Goal: Task Accomplishment & Management: Use online tool/utility

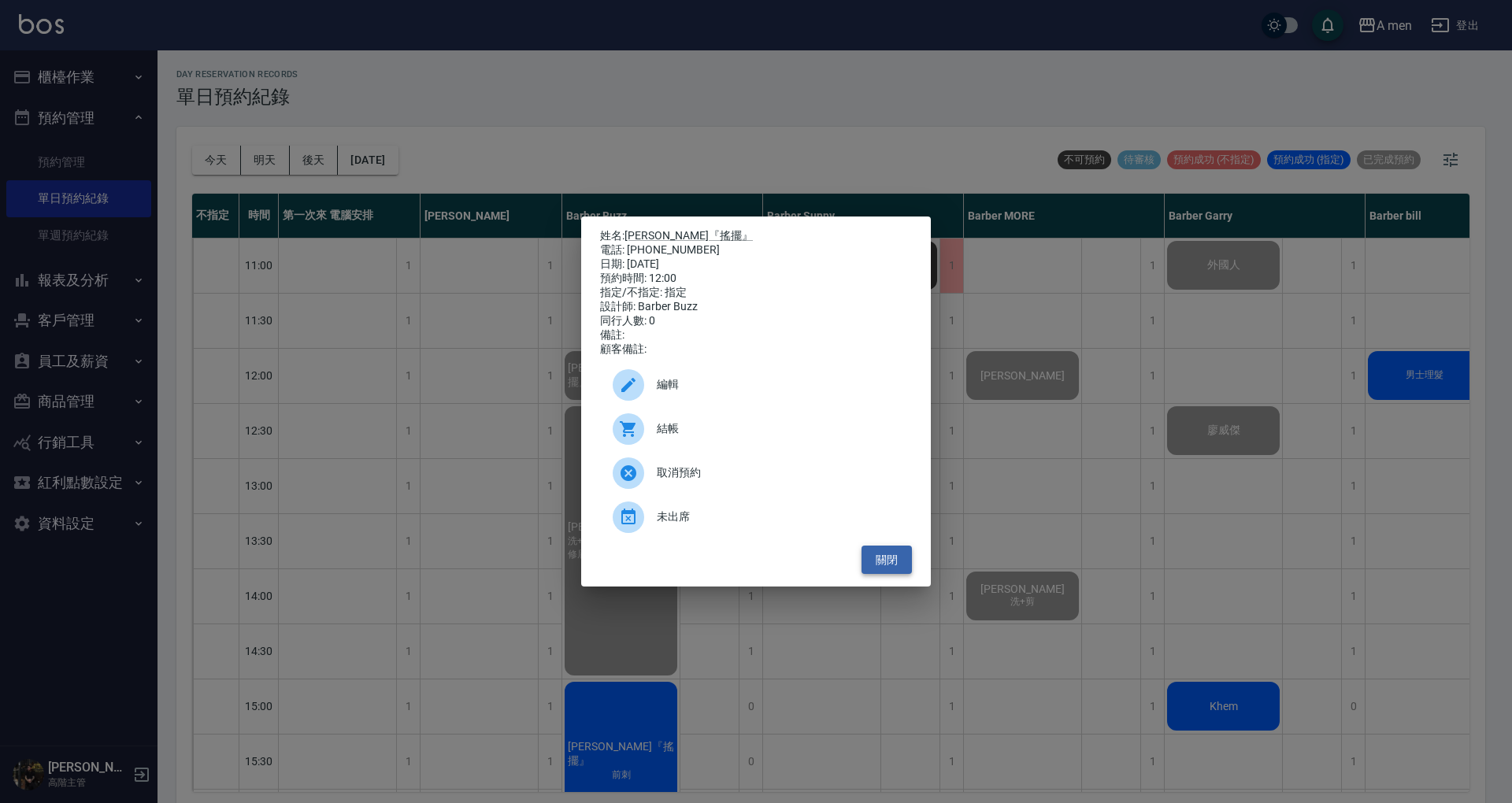
click at [886, 575] on button "關閉" at bounding box center [886, 560] width 50 height 29
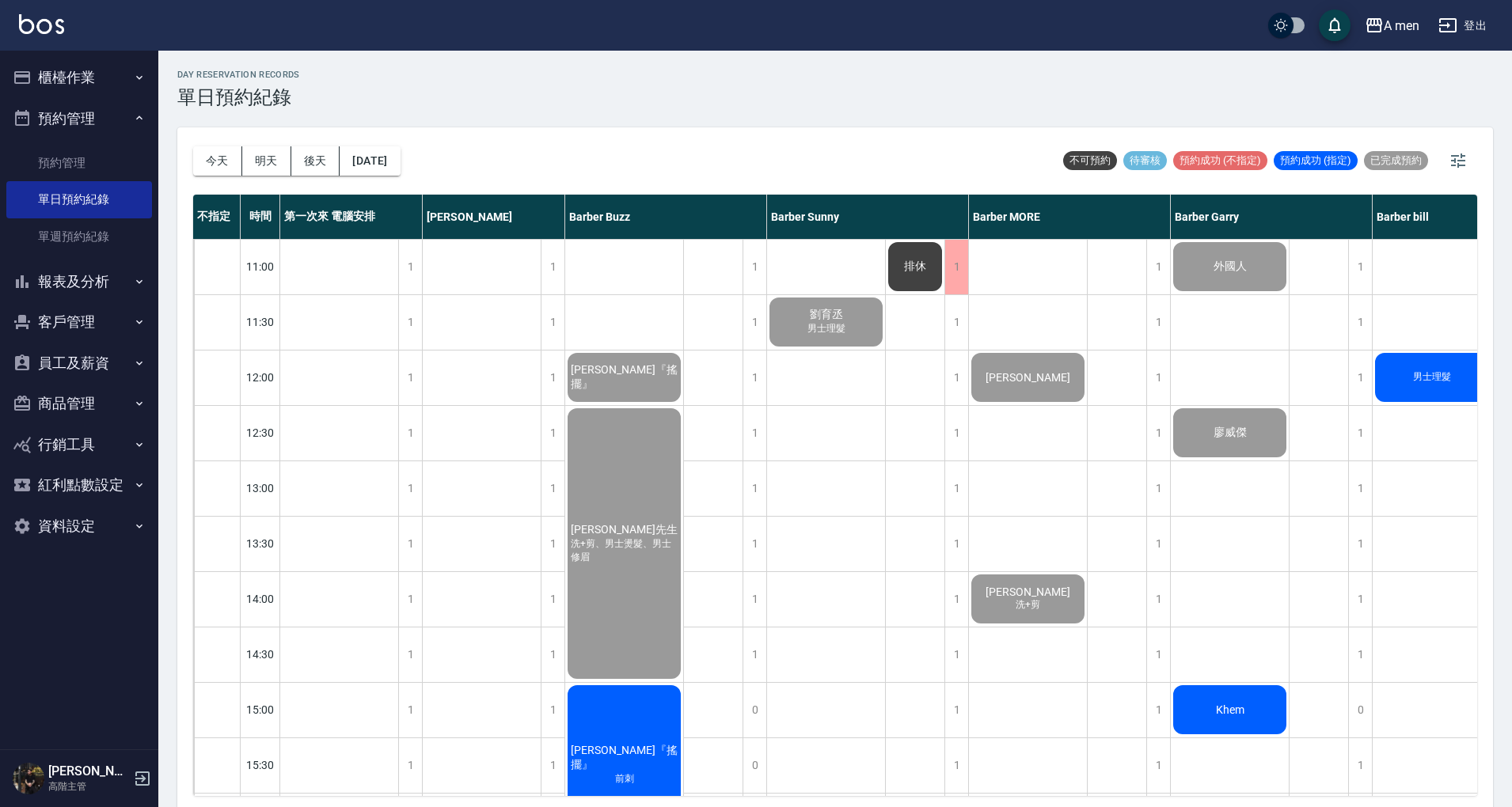
click at [101, 281] on button "報表及分析" at bounding box center [78, 282] width 145 height 41
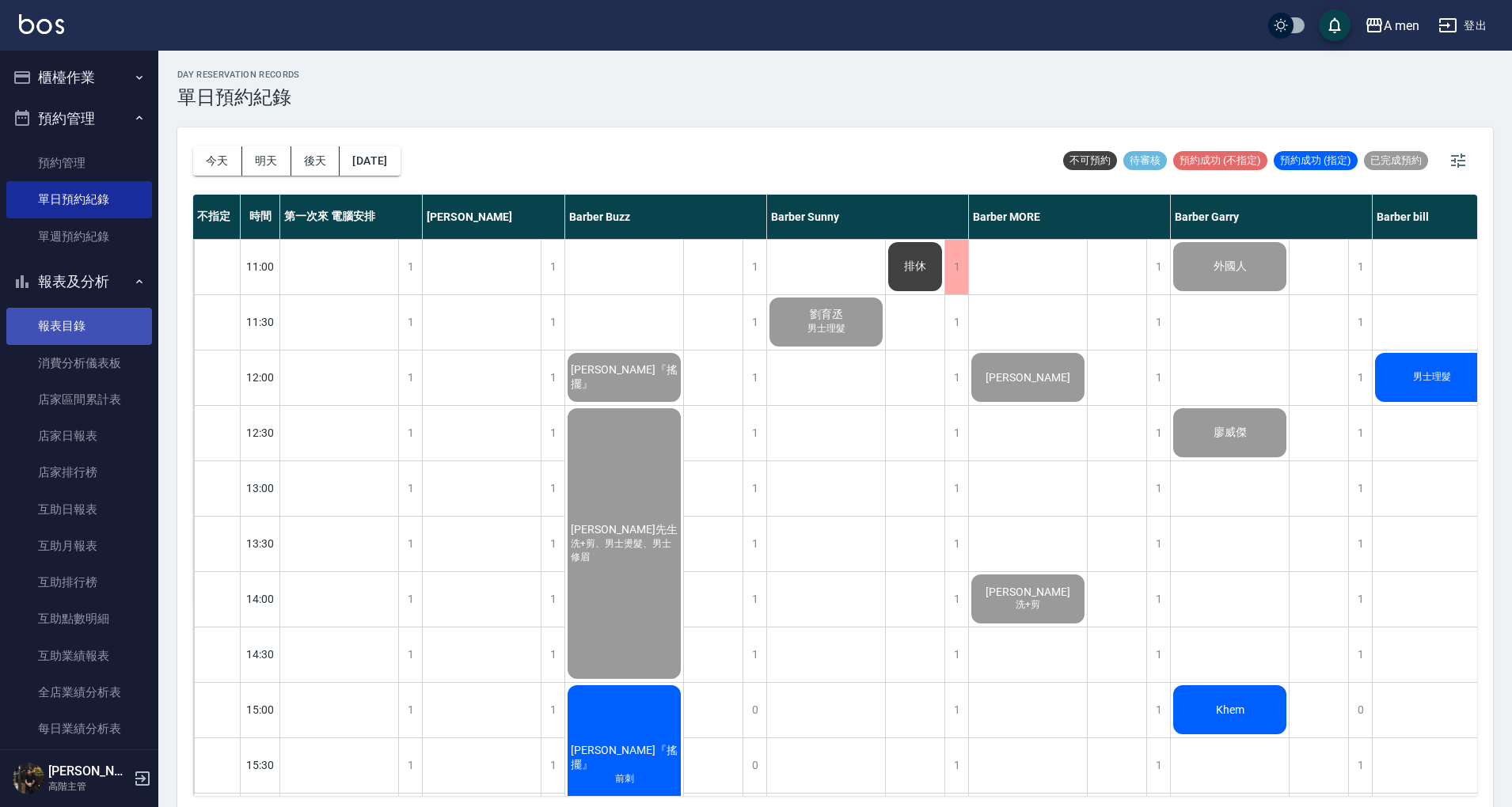
click at [111, 308] on link "報表目錄" at bounding box center [78, 326] width 145 height 37
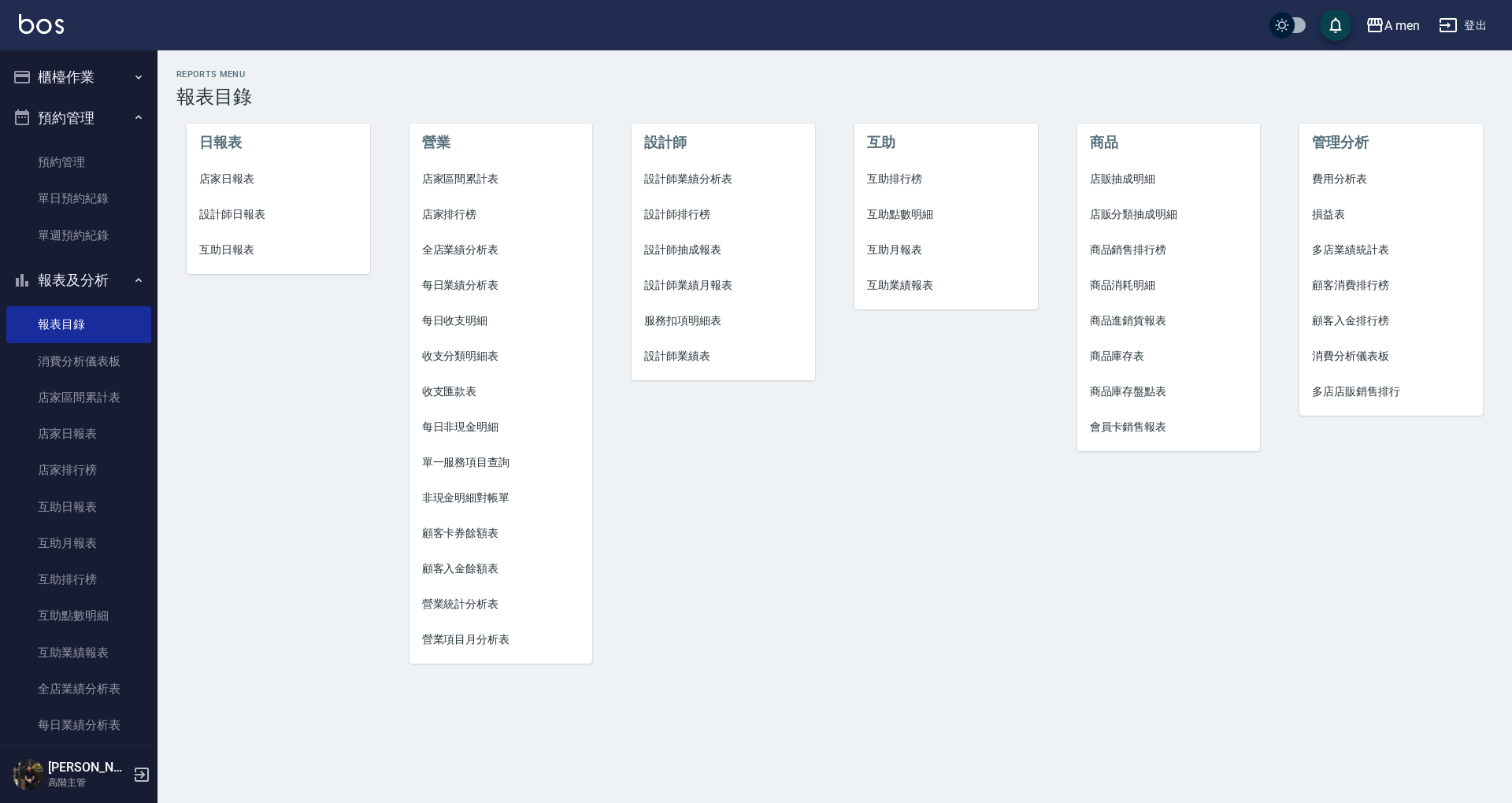
click at [924, 212] on span "互助點數明細" at bounding box center [946, 214] width 158 height 17
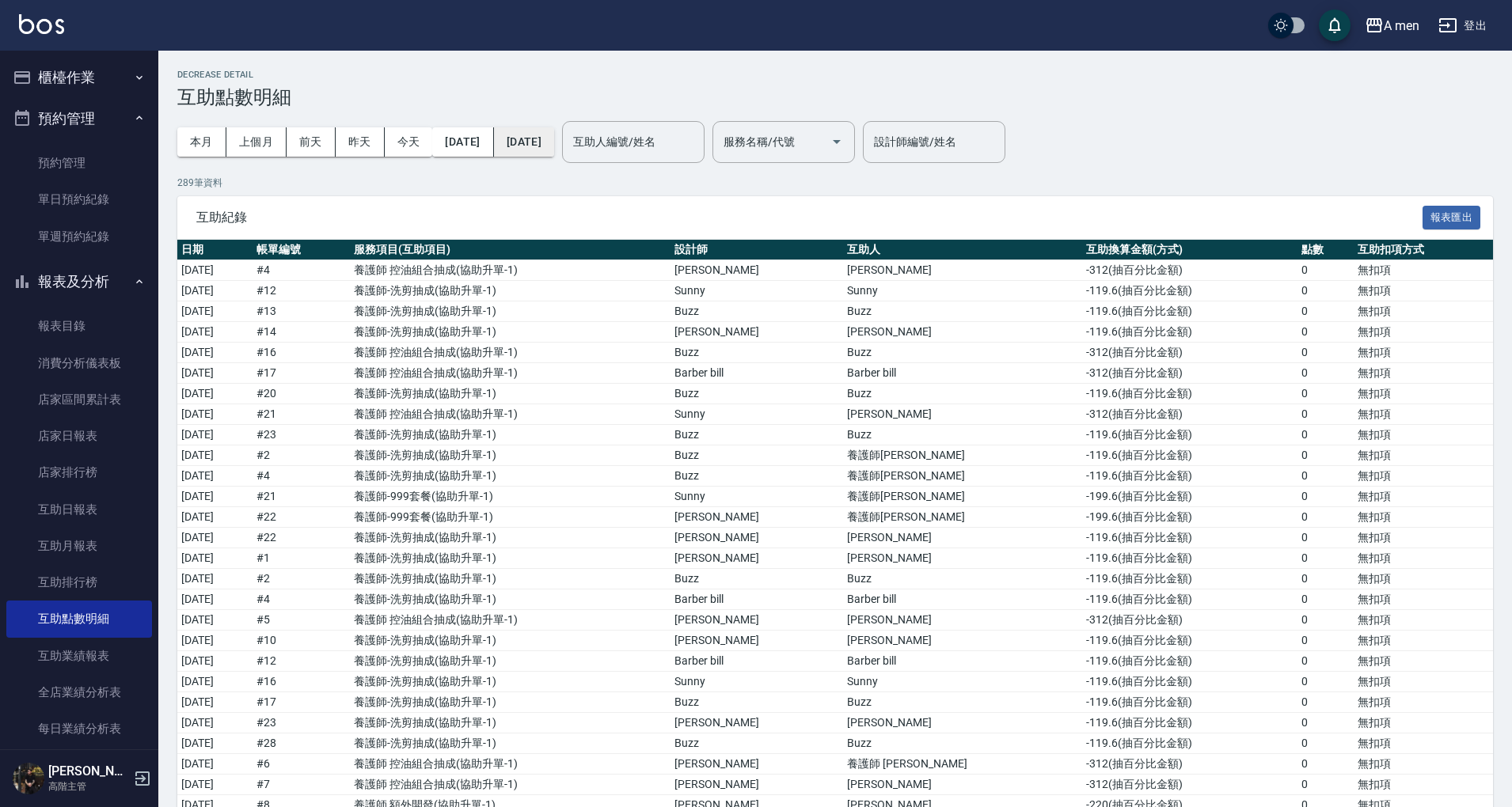
click at [537, 138] on button "[DATE]" at bounding box center [524, 142] width 60 height 30
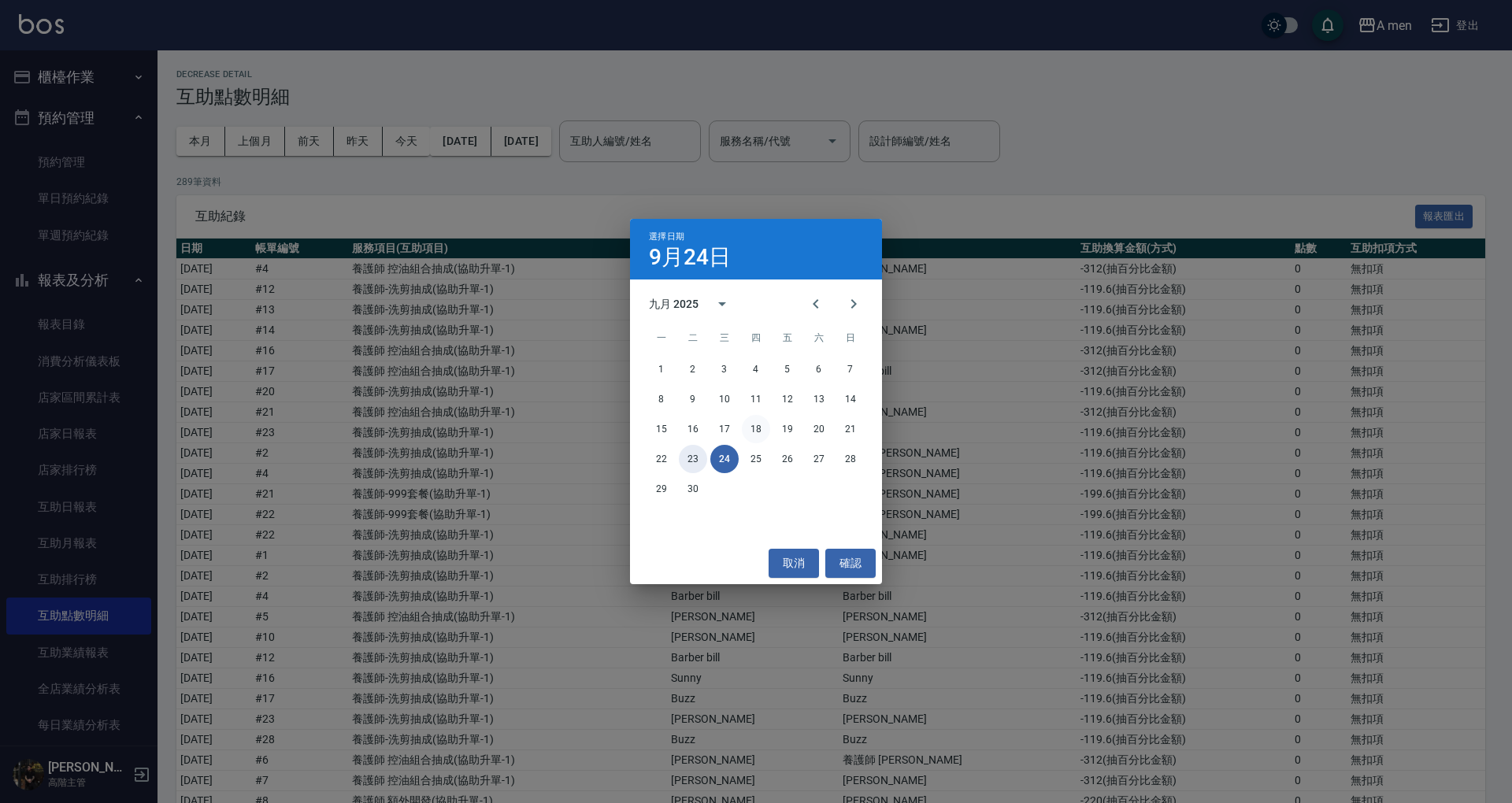
drag, startPoint x: 694, startPoint y: 457, endPoint x: 750, endPoint y: 418, distance: 68.2
click at [694, 457] on button "23" at bounding box center [692, 459] width 29 height 29
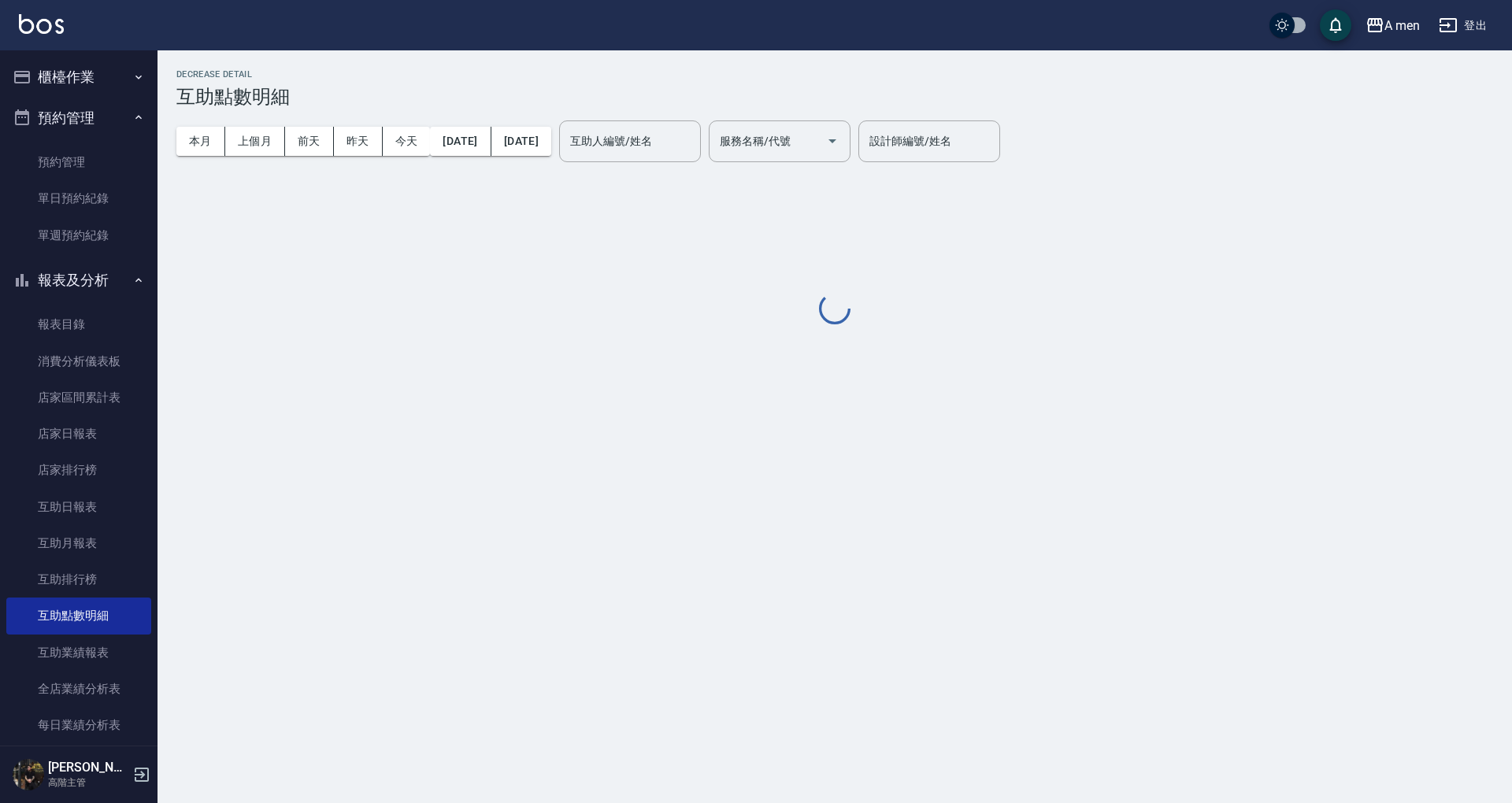
click at [989, 194] on div "Decrease Detail 互助點數明細 本月 上個月 [DATE] [DATE] [DATE] [DATE] [DATE] 互助人編號/姓名 互助人編號…" at bounding box center [835, 198] width 1355 height 258
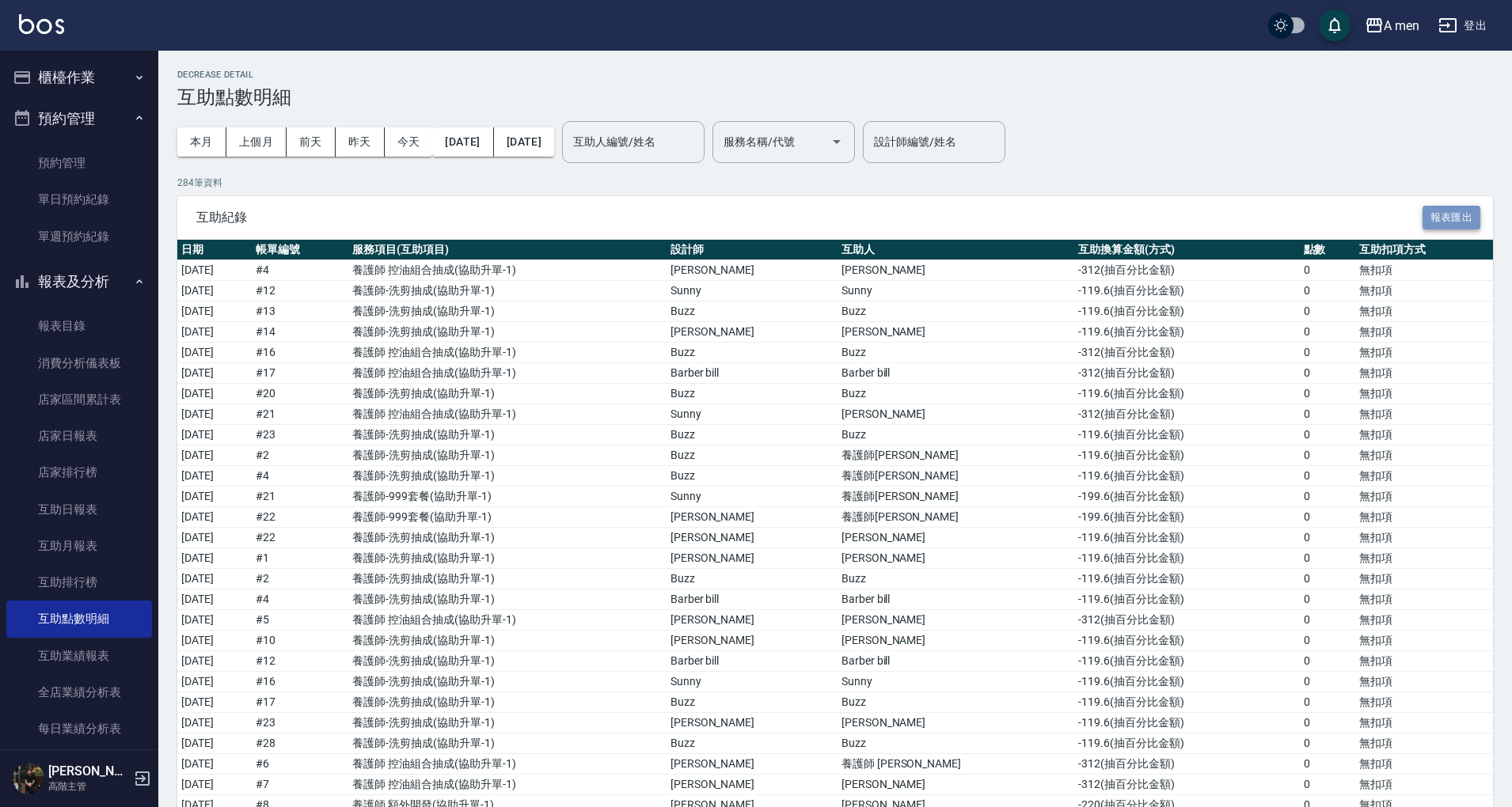
click at [1437, 216] on button "報表匯出" at bounding box center [1451, 217] width 58 height 25
